Goal: Information Seeking & Learning: Learn about a topic

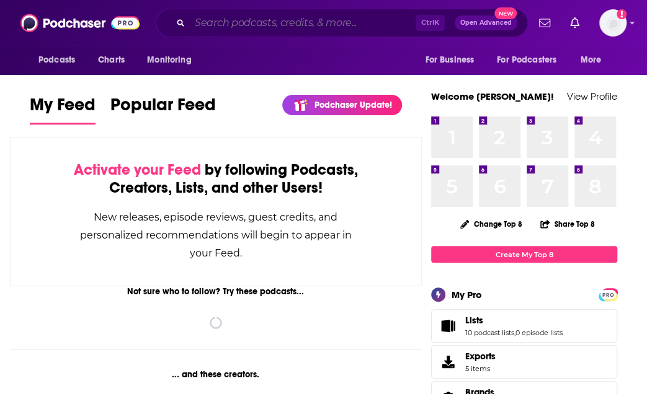
click at [193, 22] on input "Search podcasts, credits, & more..." at bounding box center [303, 23] width 226 height 20
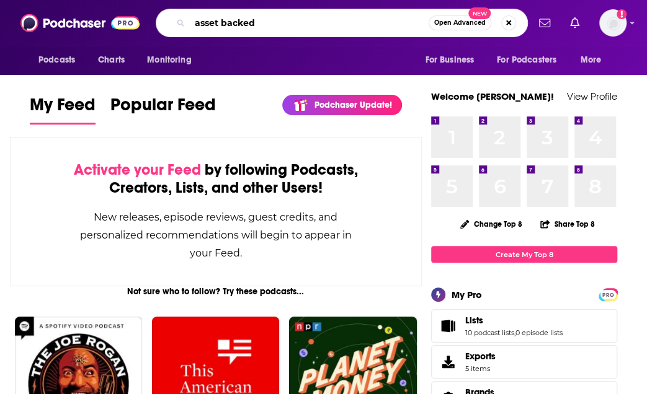
type input "asset backed"
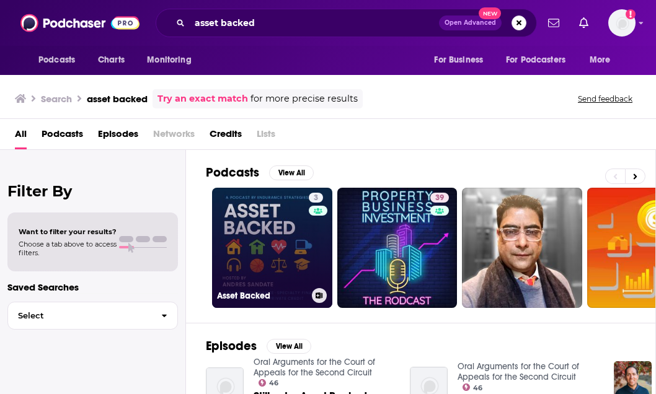
click at [309, 255] on div "3" at bounding box center [318, 241] width 19 height 96
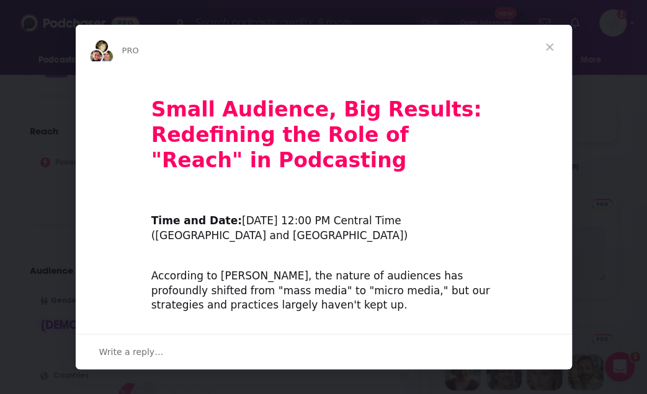
click at [551, 45] on span "Close" at bounding box center [549, 47] width 45 height 45
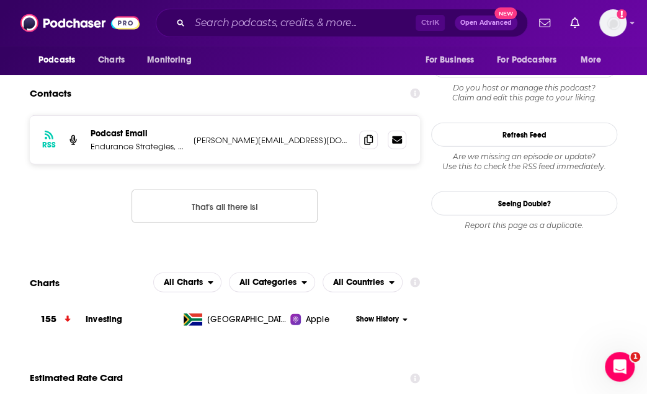
scroll to position [1054, 0]
